Goal: Information Seeking & Learning: Find specific page/section

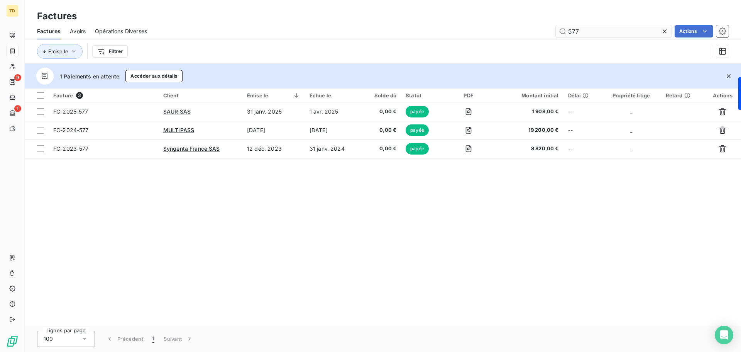
drag, startPoint x: 586, startPoint y: 32, endPoint x: 564, endPoint y: 32, distance: 22.0
click at [564, 32] on input "577" at bounding box center [614, 31] width 116 height 12
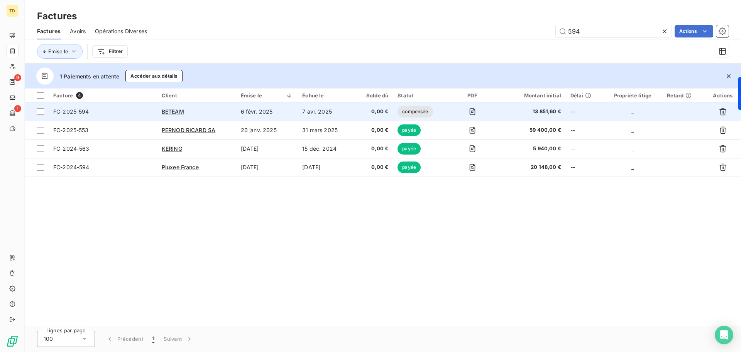
type input "594"
click at [211, 112] on div "BETEAM" at bounding box center [197, 112] width 70 height 8
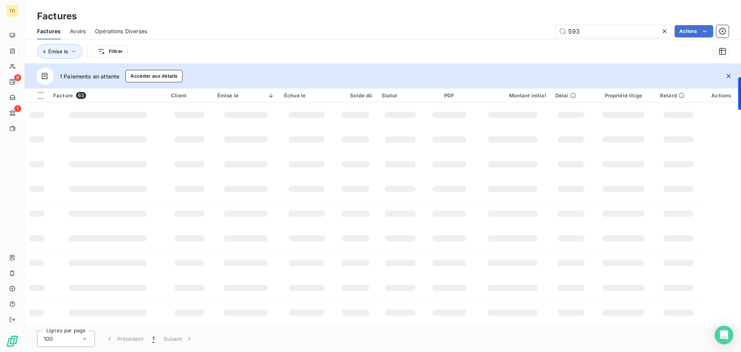
type input "593"
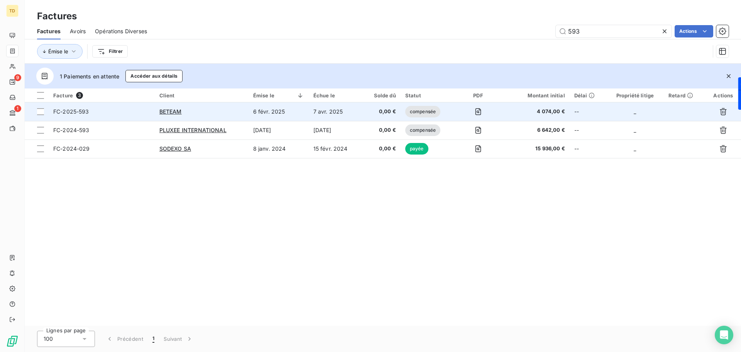
click at [219, 113] on div "BETEAM" at bounding box center [201, 112] width 85 height 8
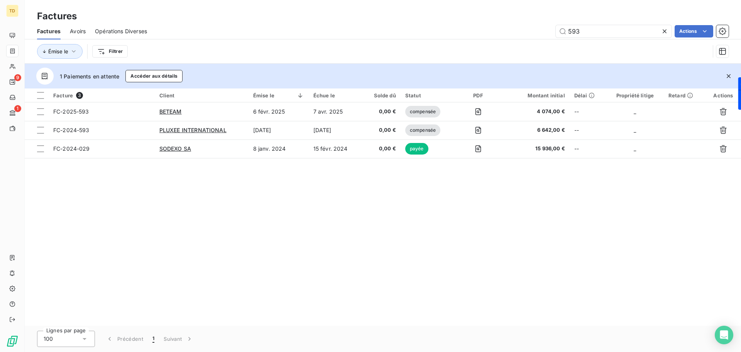
drag, startPoint x: 584, startPoint y: 32, endPoint x: 553, endPoint y: 32, distance: 31.3
click at [554, 32] on div "593 Actions" at bounding box center [442, 31] width 573 height 12
type input "609"
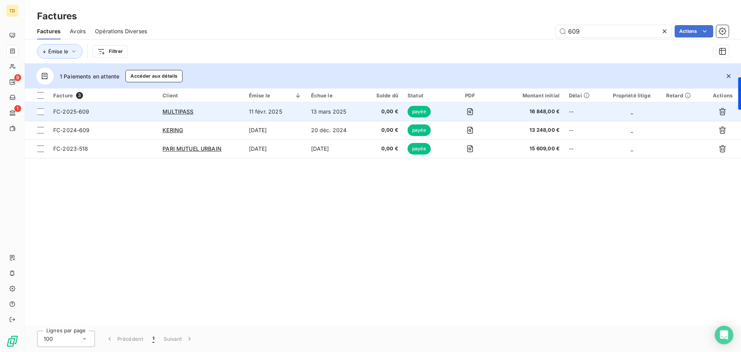
click at [217, 113] on div "MULTIPASS" at bounding box center [201, 112] width 77 height 8
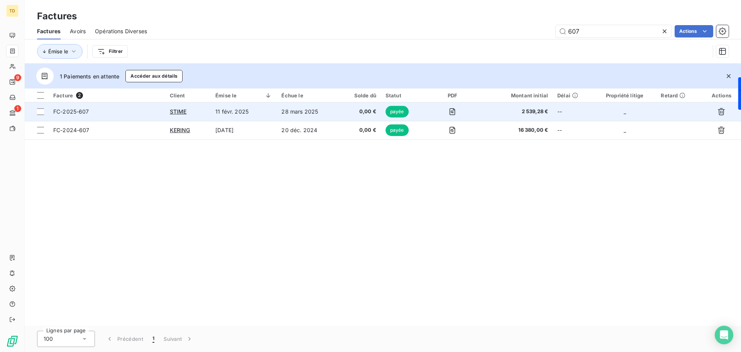
type input "607"
click at [253, 114] on td "11 févr. 2025" at bounding box center [244, 111] width 66 height 19
type input "605"
click at [263, 116] on td "11 févr. 2025" at bounding box center [244, 111] width 66 height 19
type input "601"
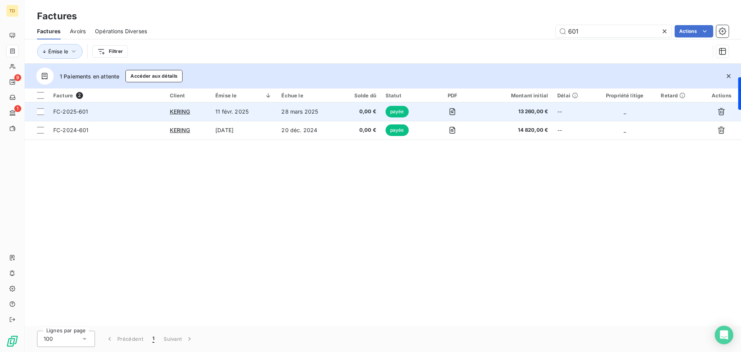
click at [280, 107] on td "28 mars 2025" at bounding box center [308, 111] width 62 height 19
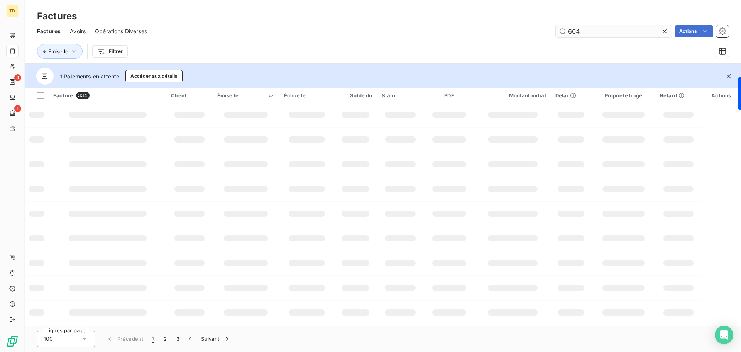
type input "604"
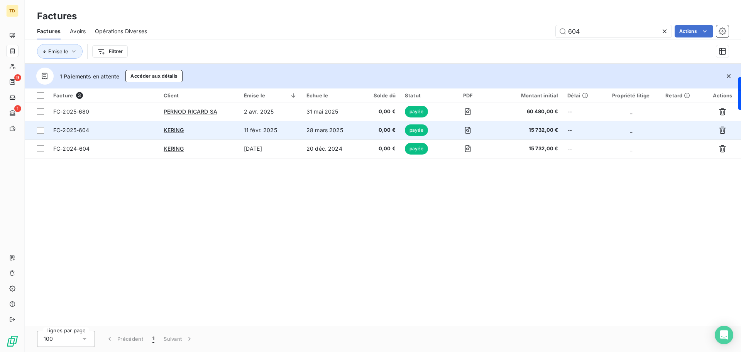
click at [295, 130] on td "11 févr. 2025" at bounding box center [270, 130] width 63 height 19
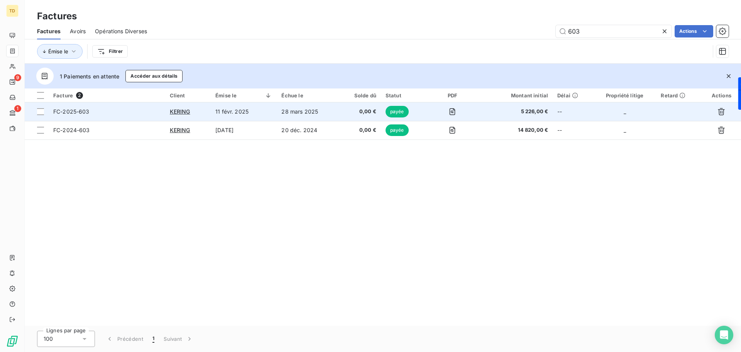
type input "603"
click at [274, 113] on td "11 févr. 2025" at bounding box center [244, 111] width 66 height 19
type input "606"
click at [318, 117] on td "28 mars 2025" at bounding box center [308, 111] width 62 height 19
type input "602"
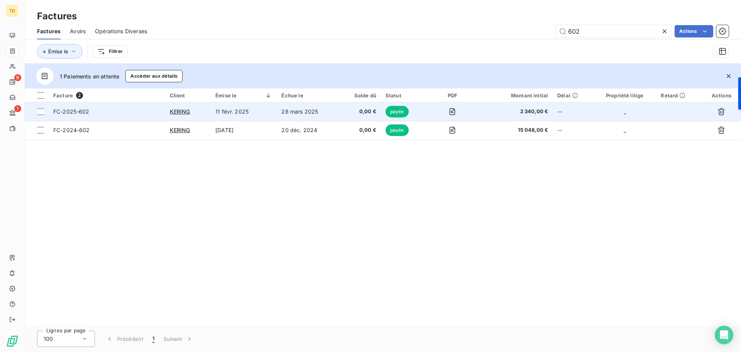
click at [287, 120] on td "28 mars 2025" at bounding box center [308, 111] width 62 height 19
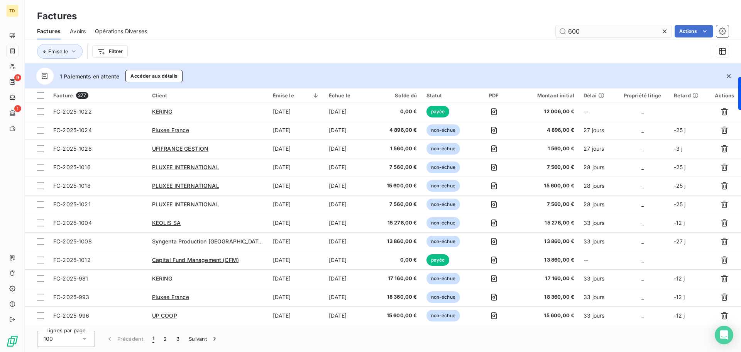
click at [568, 32] on input "600" at bounding box center [614, 31] width 116 height 12
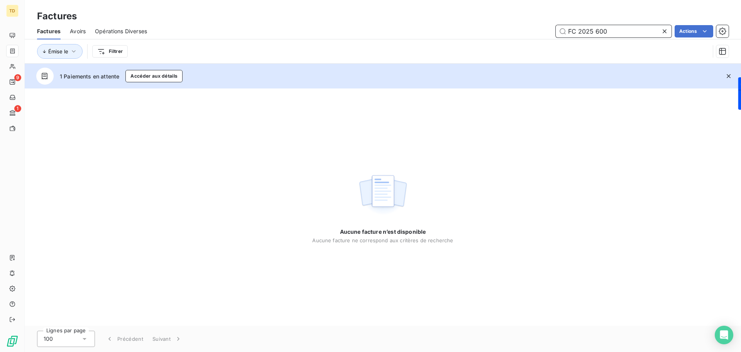
click at [579, 30] on input "FC 2025 600" at bounding box center [614, 31] width 116 height 12
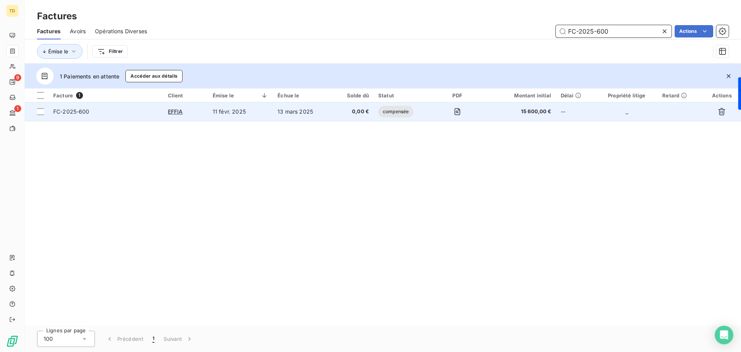
type input "FC-2025-600"
click at [268, 110] on td "11 févr. 2025" at bounding box center [240, 111] width 65 height 19
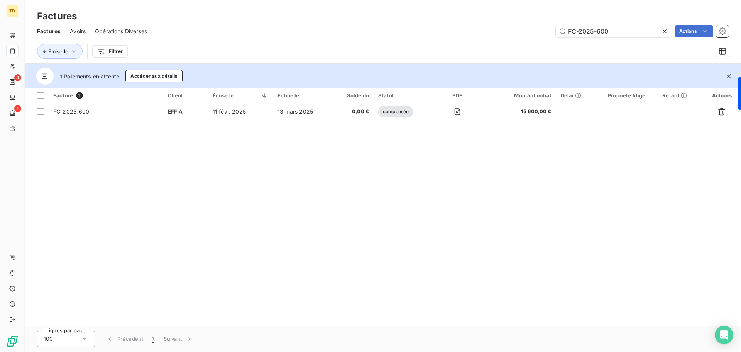
click at [75, 33] on span "Avoirs" at bounding box center [78, 31] width 16 height 8
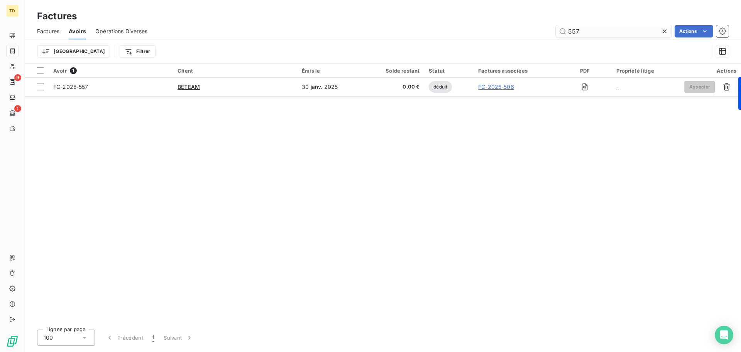
drag, startPoint x: 587, startPoint y: 34, endPoint x: 561, endPoint y: 34, distance: 26.6
click at [561, 34] on input "557" at bounding box center [614, 31] width 116 height 12
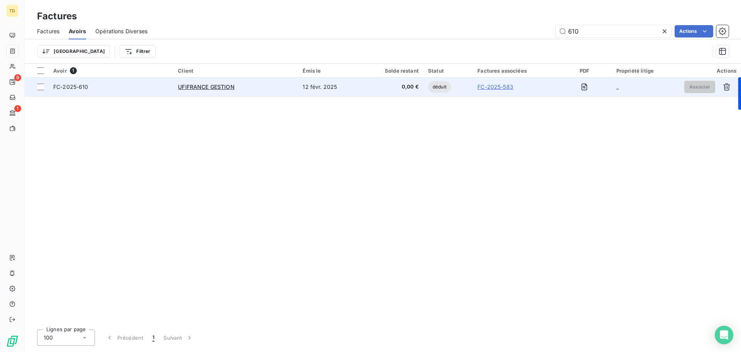
type input "610"
click at [270, 81] on td "UFIFRANCE GESTION" at bounding box center [235, 87] width 125 height 19
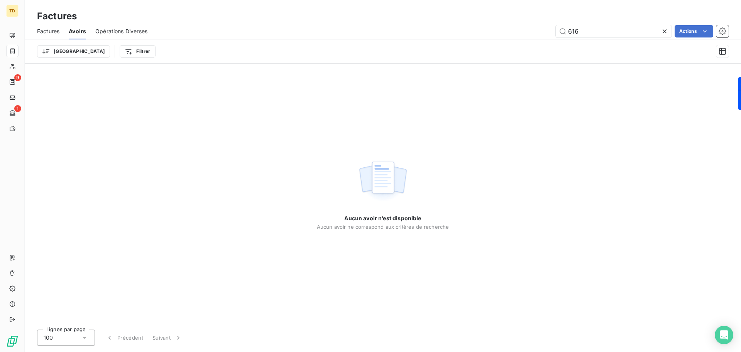
drag, startPoint x: 51, startPoint y: 31, endPoint x: 114, endPoint y: 37, distance: 64.0
click at [51, 31] on span "Factures" at bounding box center [48, 31] width 22 height 8
type input "616"
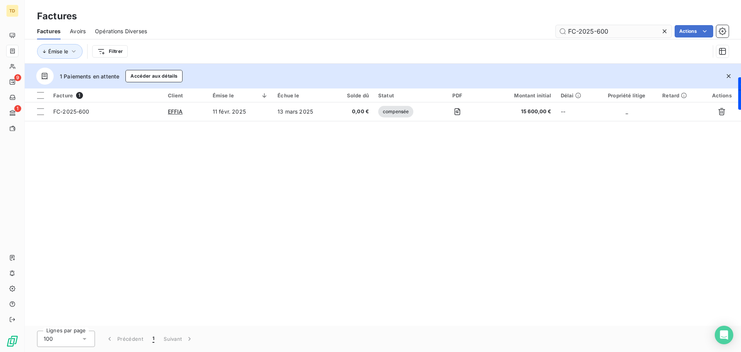
drag, startPoint x: 610, startPoint y: 30, endPoint x: 558, endPoint y: 29, distance: 51.8
click at [558, 29] on input "FC-2025-600" at bounding box center [614, 31] width 116 height 12
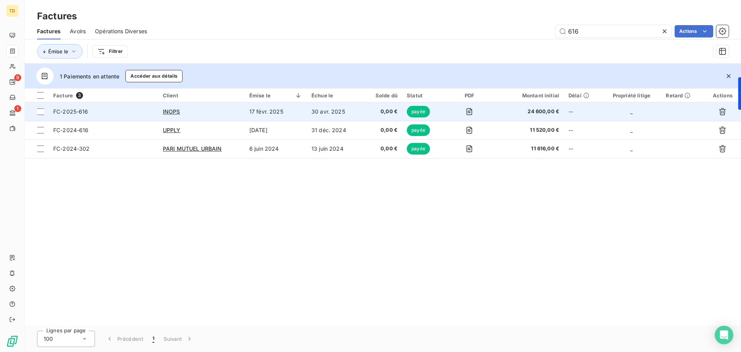
type input "616"
click at [300, 112] on td "17 févr. 2025" at bounding box center [276, 111] width 62 height 19
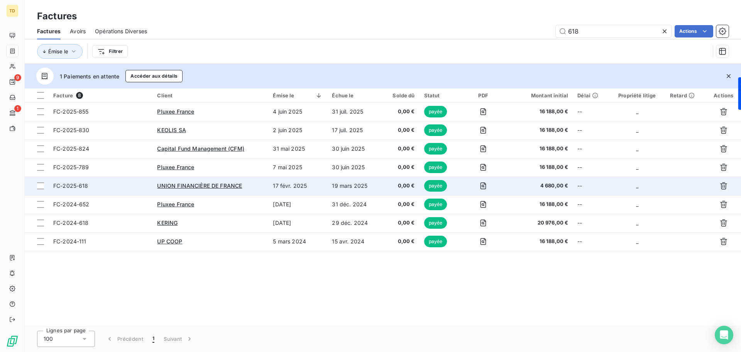
type input "618"
click at [264, 186] on div "UNION FINANCIÈRE DE FRANCE" at bounding box center [210, 186] width 107 height 8
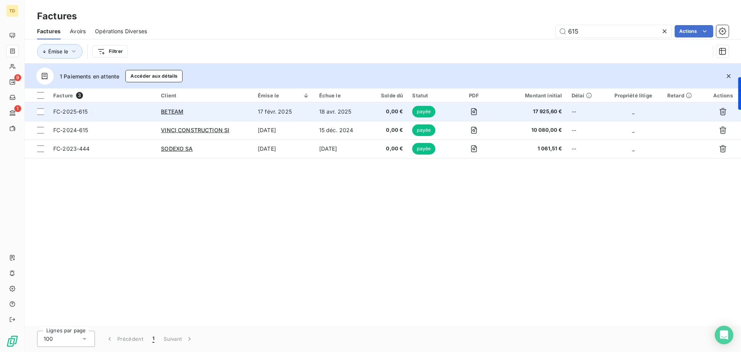
type input "615"
click at [246, 111] on div "BETEAM" at bounding box center [205, 112] width 88 height 8
type input "622"
click at [271, 115] on td "24 févr. 2025" at bounding box center [281, 111] width 61 height 19
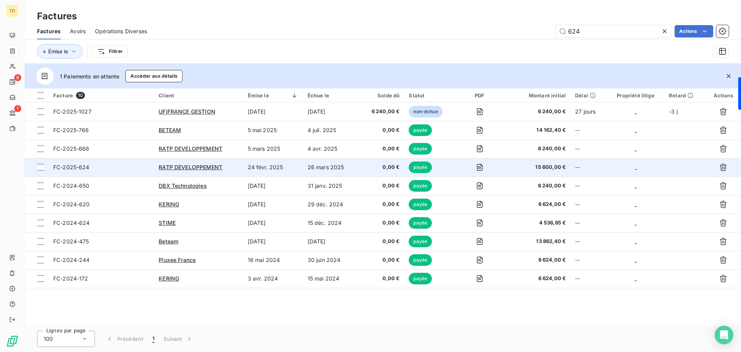
type input "624"
click at [241, 166] on td "RATP DEVELOPPEMENT" at bounding box center [198, 167] width 89 height 19
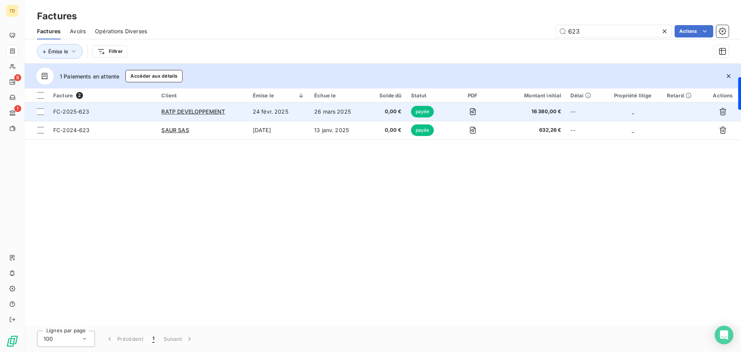
type input "623"
click at [318, 115] on td "26 mars 2025" at bounding box center [339, 111] width 58 height 19
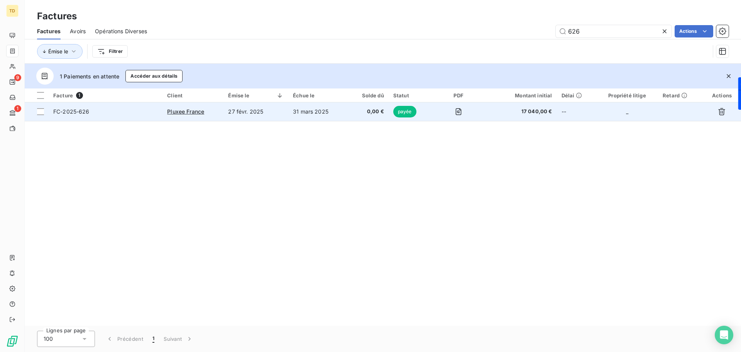
type input "626"
click at [306, 111] on td "31 mars 2025" at bounding box center [317, 111] width 59 height 19
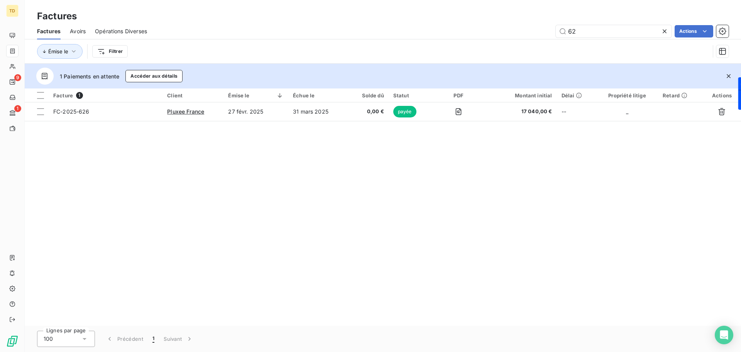
type input "6"
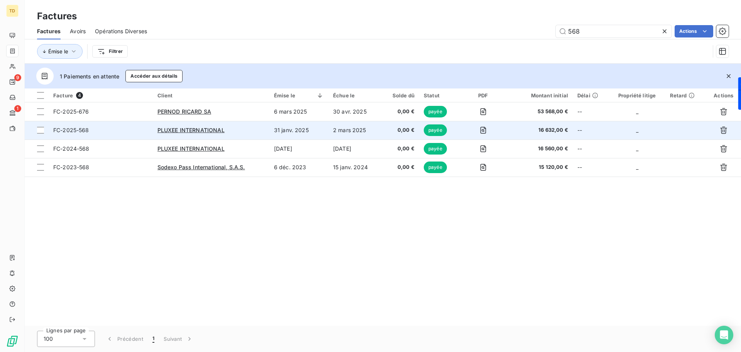
type input "568"
click at [258, 131] on div "PLUXEE INTERNATIONAL" at bounding box center [211, 130] width 107 height 8
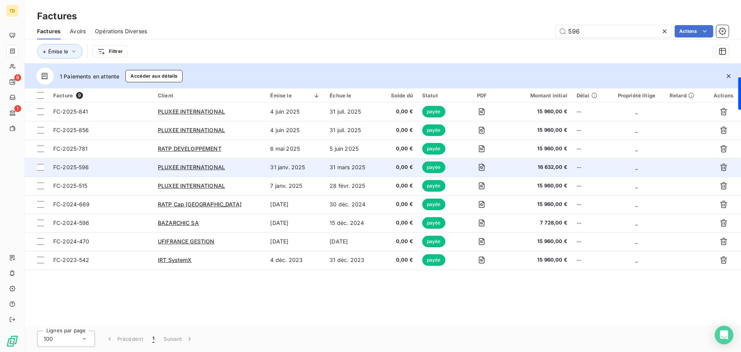
type input "596"
click at [266, 170] on td "31 janv. 2025" at bounding box center [295, 167] width 59 height 19
